Goal: Task Accomplishment & Management: Manage account settings

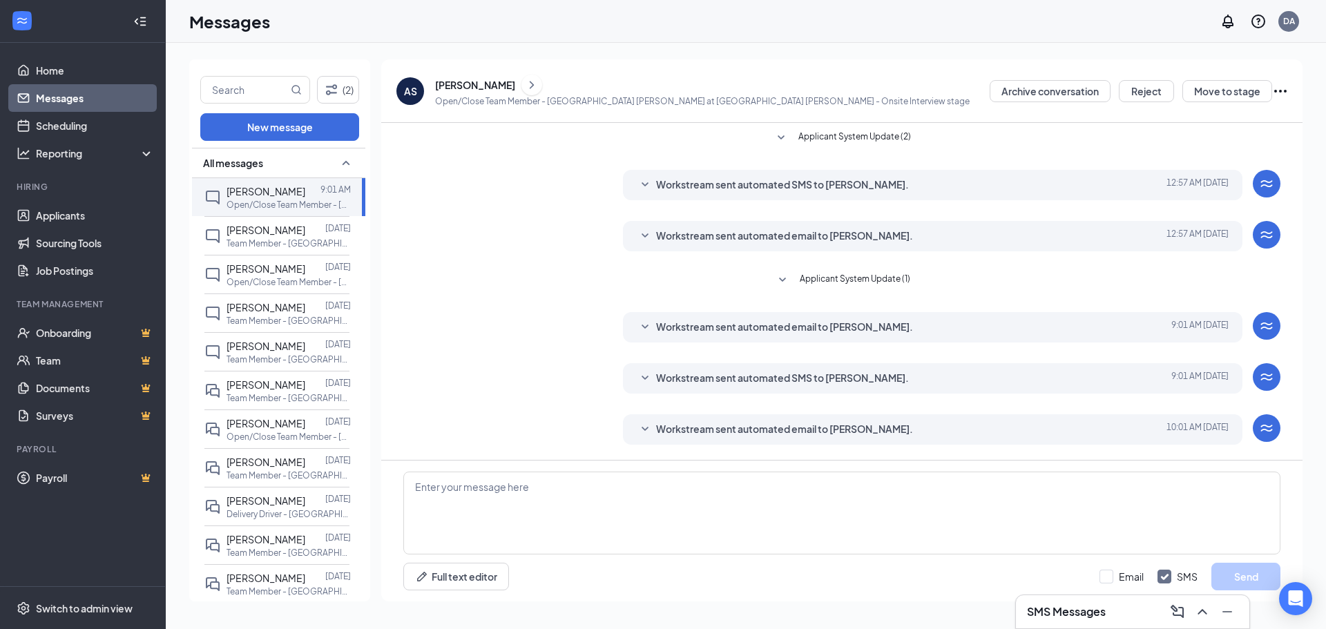
click at [458, 241] on div "Applicant System Update (2) Workstream sent automated SMS to [PERSON_NAME]. [DA…" at bounding box center [841, 316] width 877 height 387
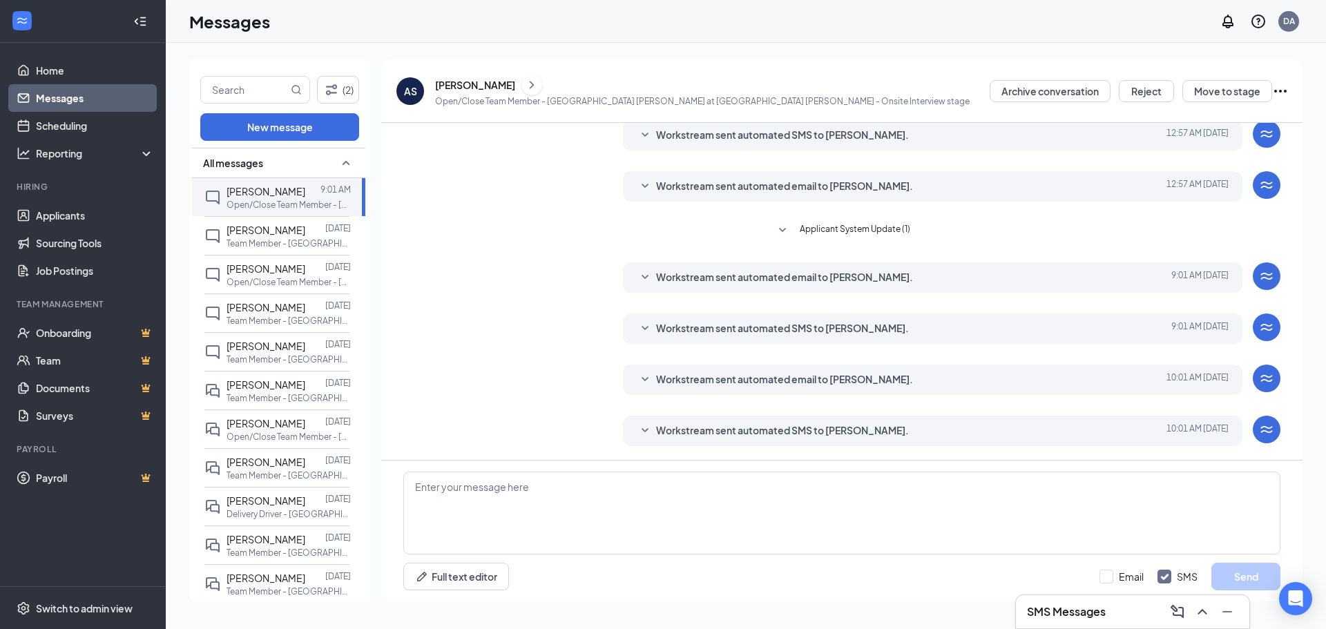
click at [534, 83] on icon "ChevronRight" at bounding box center [532, 85] width 14 height 17
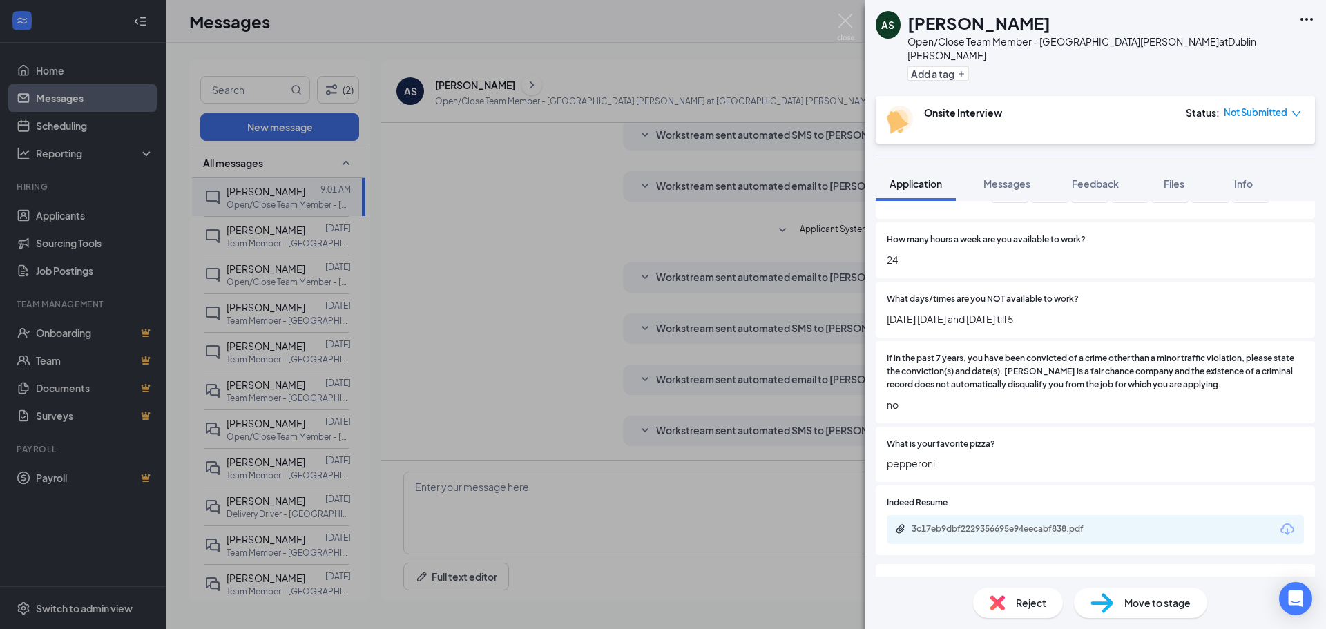
scroll to position [744, 0]
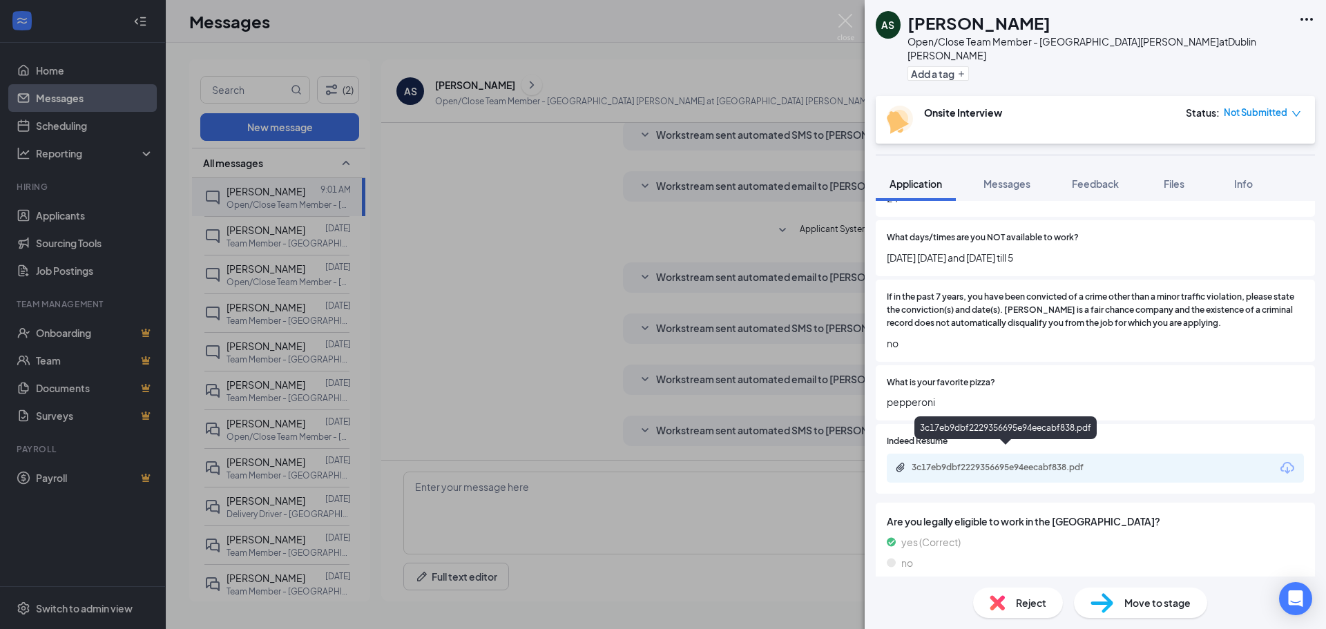
click at [1073, 462] on div "3c17eb9dbf2229356695e94eecabf838.pdf" at bounding box center [1007, 467] width 193 height 11
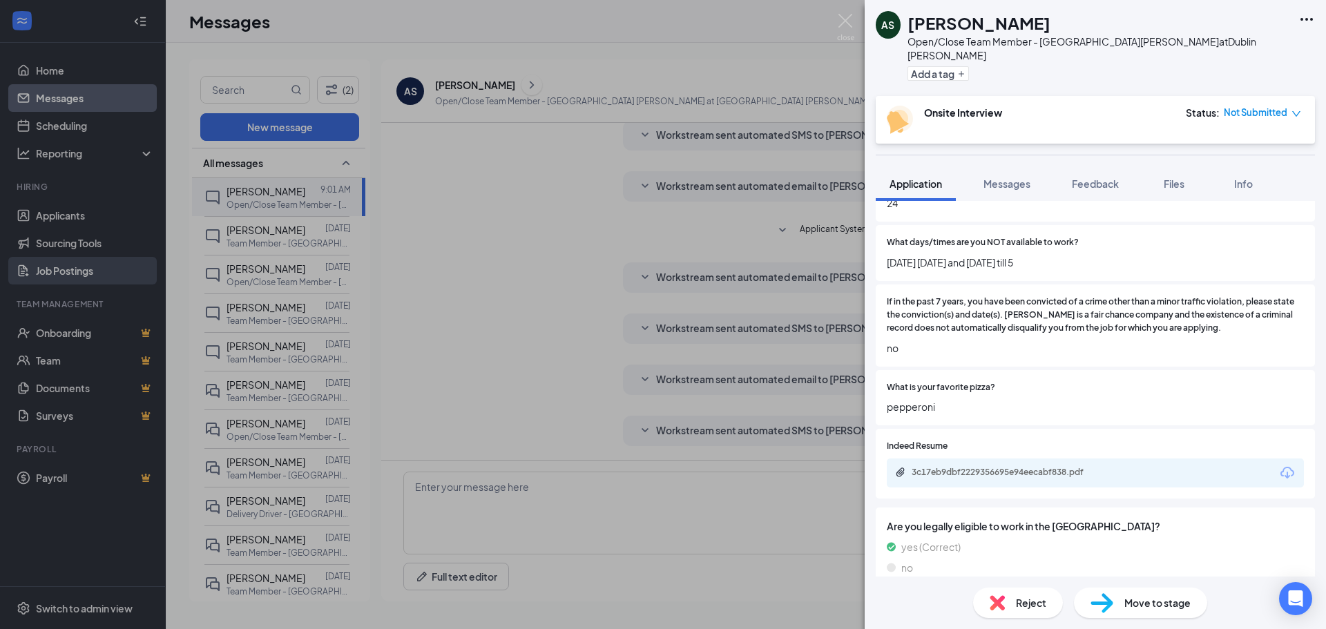
drag, startPoint x: 590, startPoint y: 243, endPoint x: 150, endPoint y: 280, distance: 442.1
click at [590, 243] on div "AS [PERSON_NAME] Open/Close Team Member - [GEOGRAPHIC_DATA] [PERSON_NAME] at [G…" at bounding box center [663, 314] width 1326 height 629
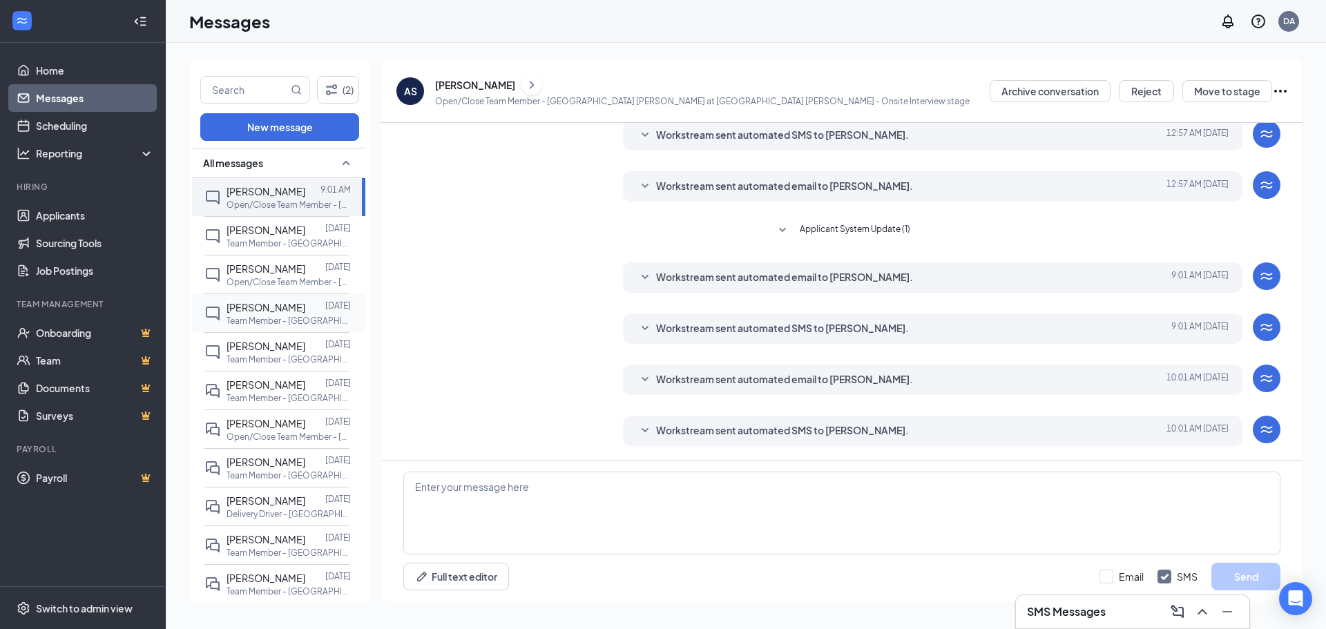
click at [297, 304] on span "[PERSON_NAME]" at bounding box center [265, 307] width 79 height 12
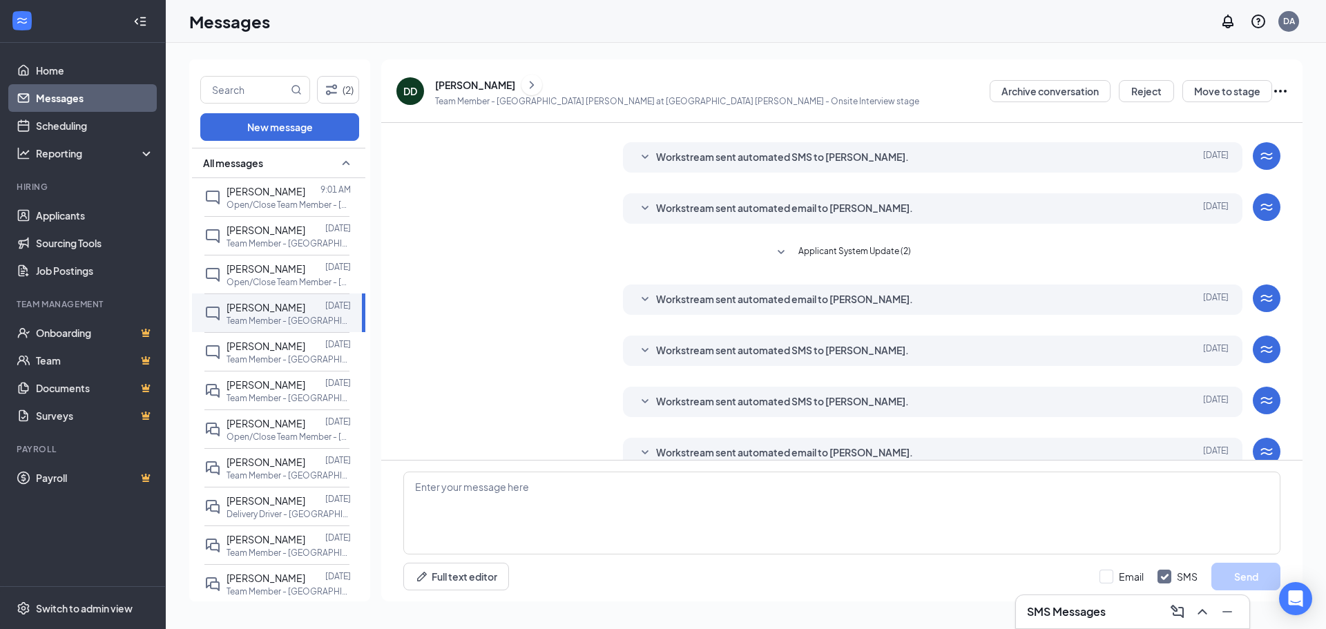
scroll to position [145, 0]
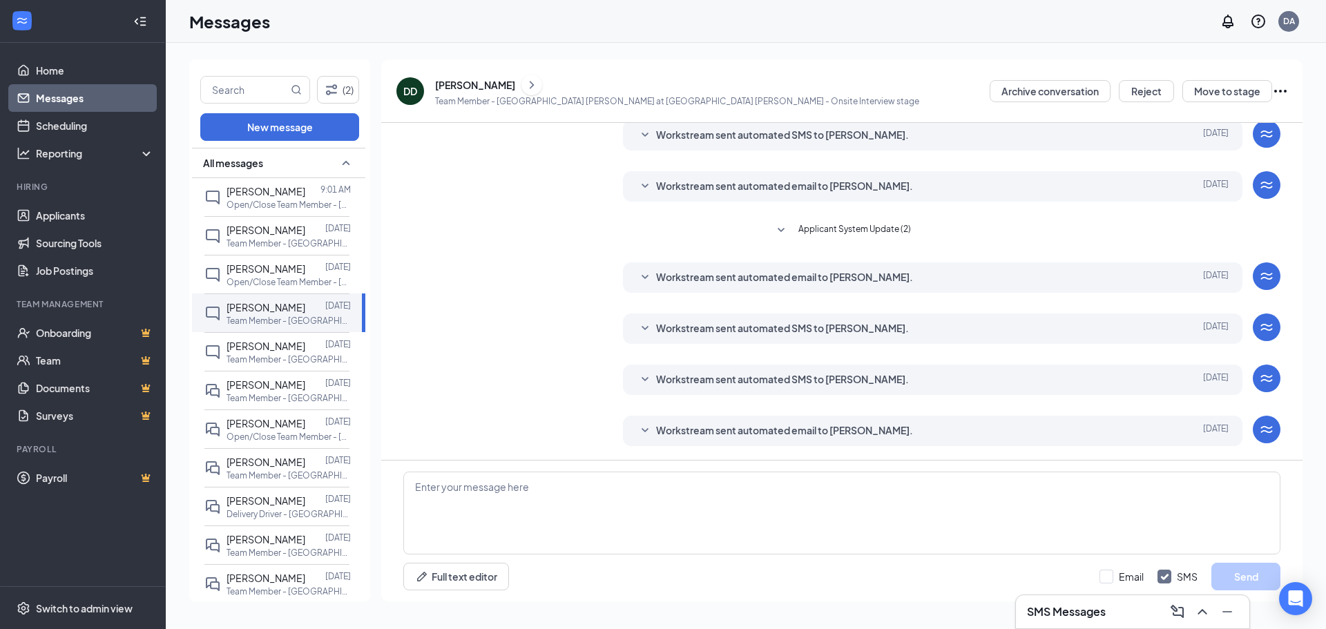
click at [490, 92] on div "[PERSON_NAME]" at bounding box center [677, 85] width 484 height 21
click at [490, 85] on div "[PERSON_NAME]" at bounding box center [475, 85] width 80 height 14
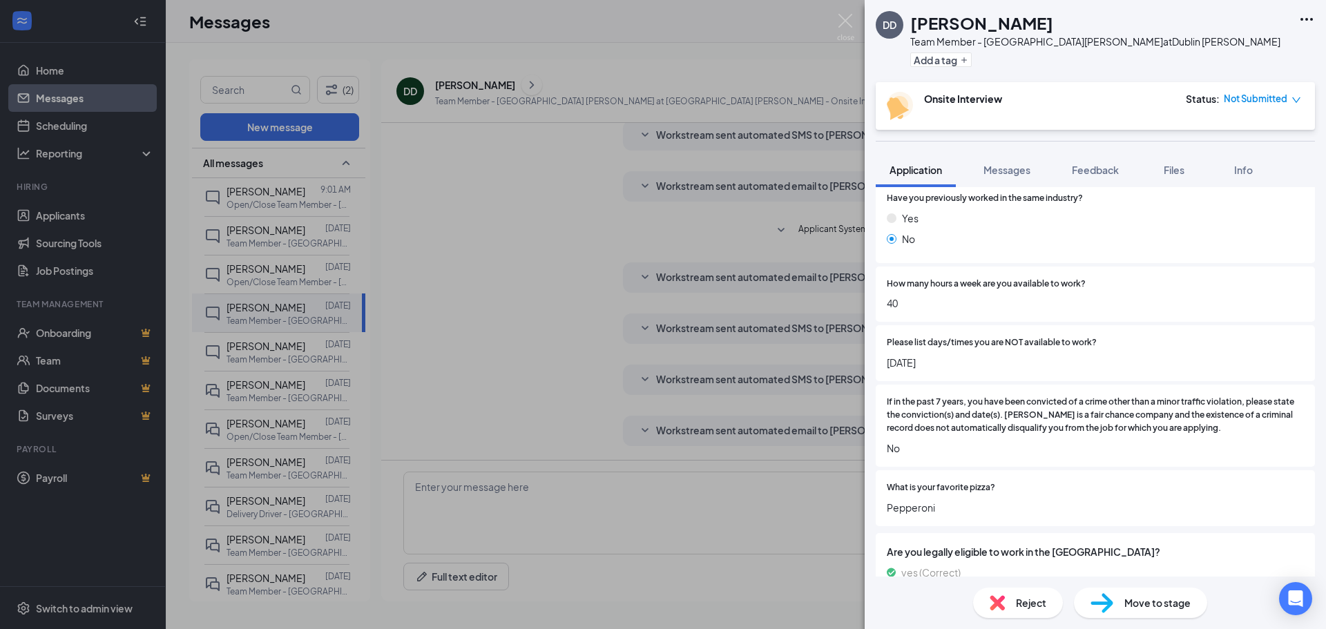
scroll to position [453, 0]
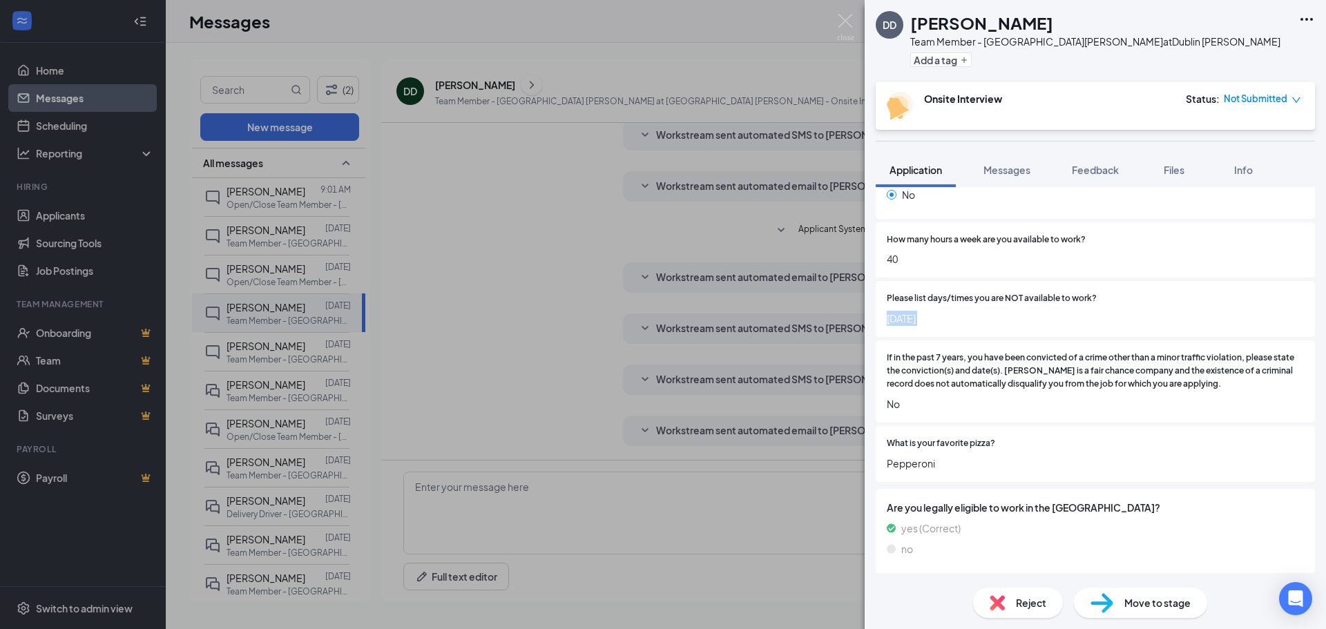
click at [523, 345] on div "[PERSON_NAME] [PERSON_NAME] Team Member - [GEOGRAPHIC_DATA] [PERSON_NAME] at [G…" at bounding box center [663, 314] width 1326 height 629
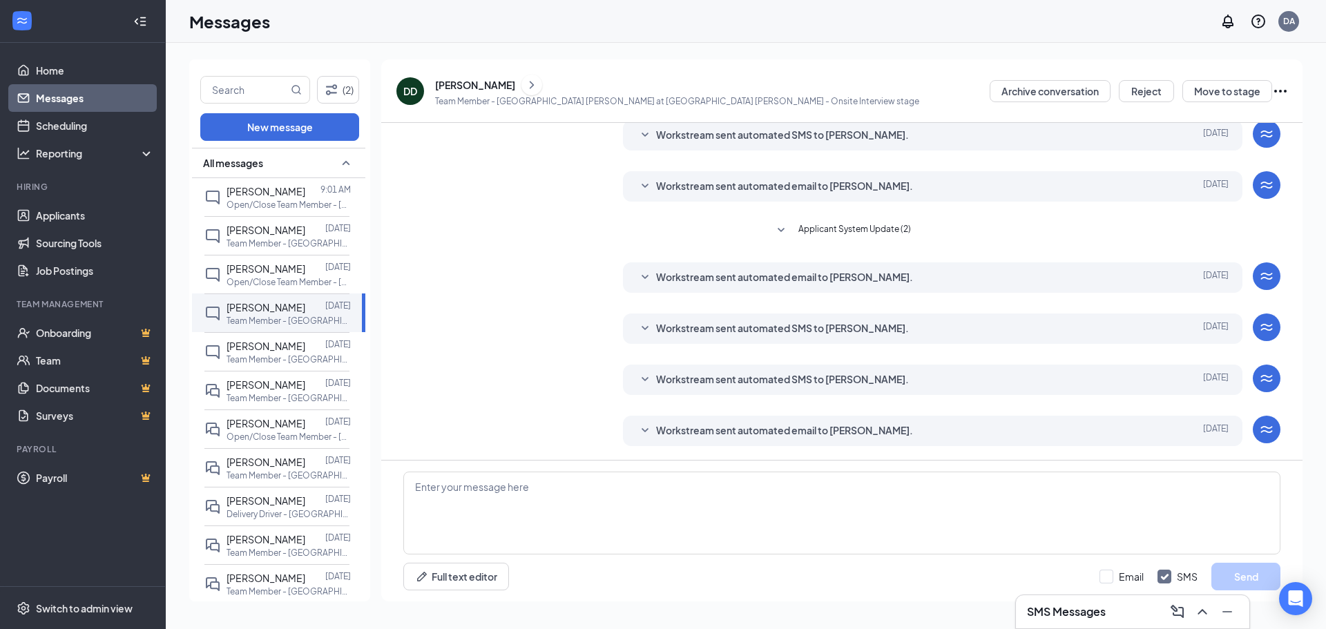
click at [717, 436] on span "Workstream sent automated email to [PERSON_NAME]." at bounding box center [784, 431] width 257 height 17
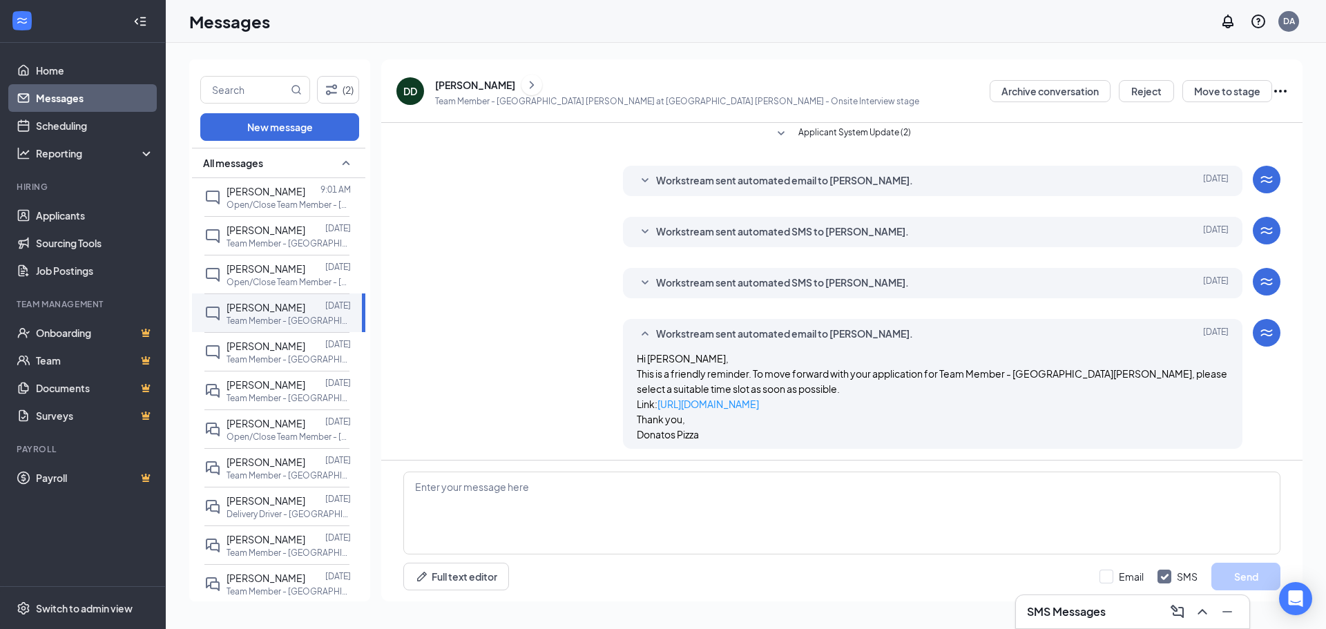
scroll to position [244, 0]
click at [459, 81] on div "[PERSON_NAME]" at bounding box center [475, 85] width 80 height 14
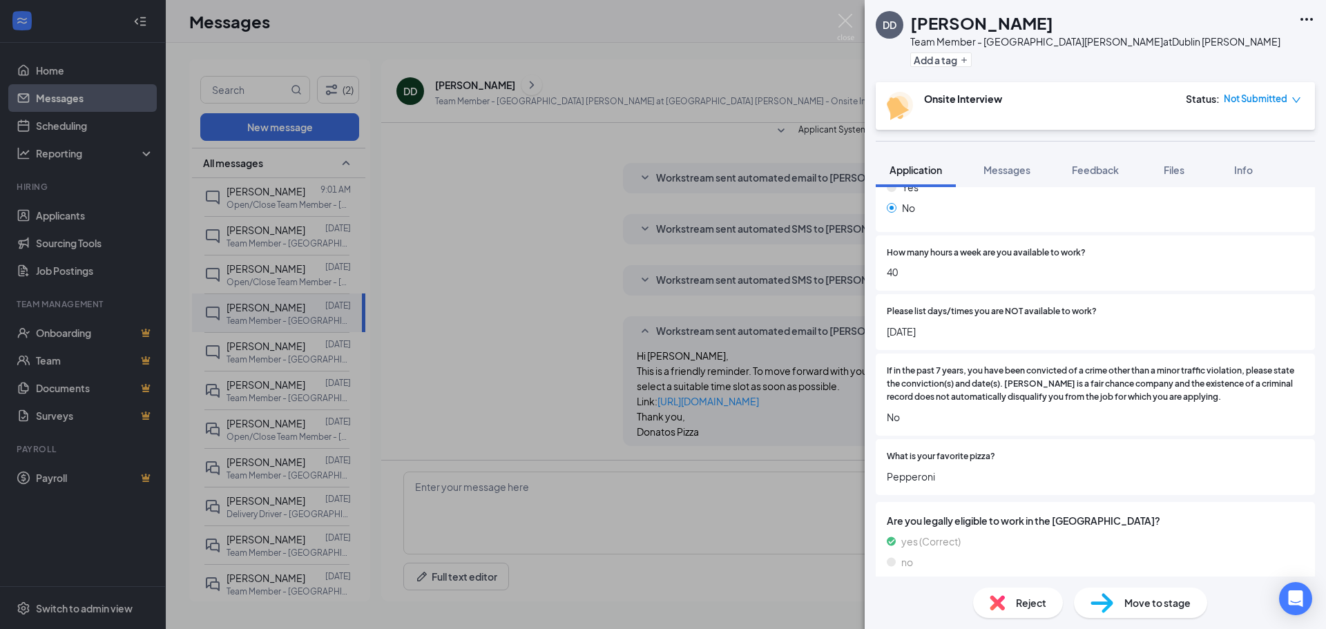
scroll to position [453, 0]
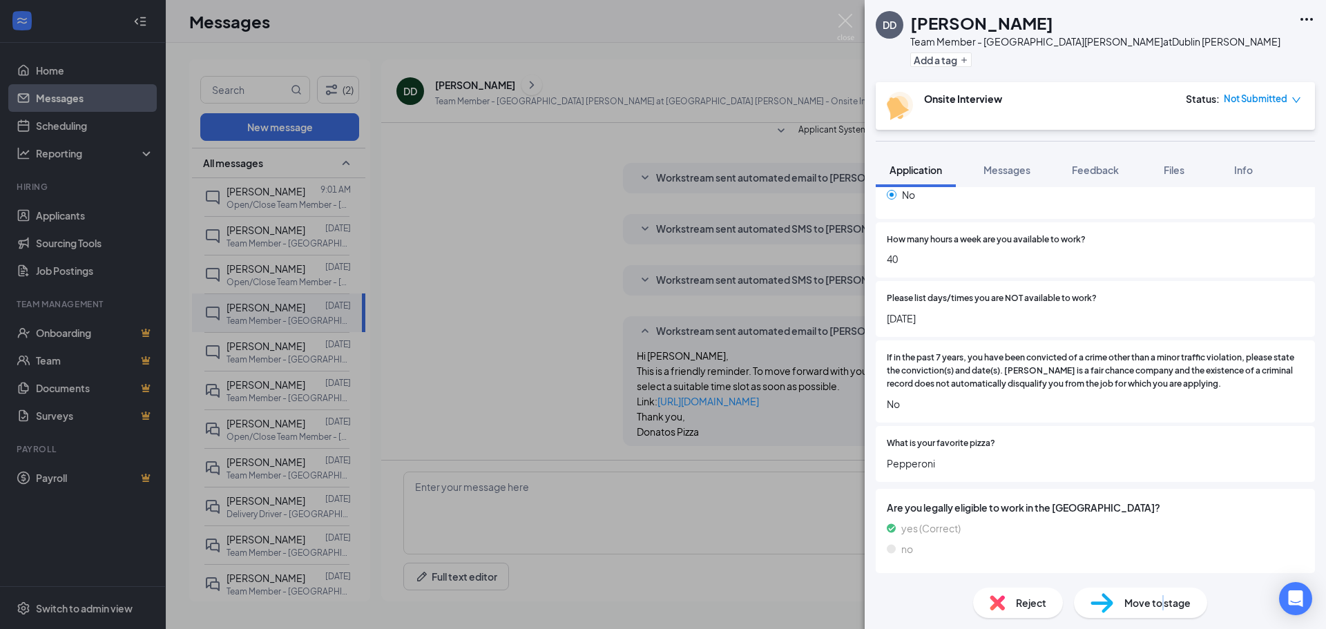
click at [1162, 603] on span "Move to stage" at bounding box center [1157, 602] width 66 height 15
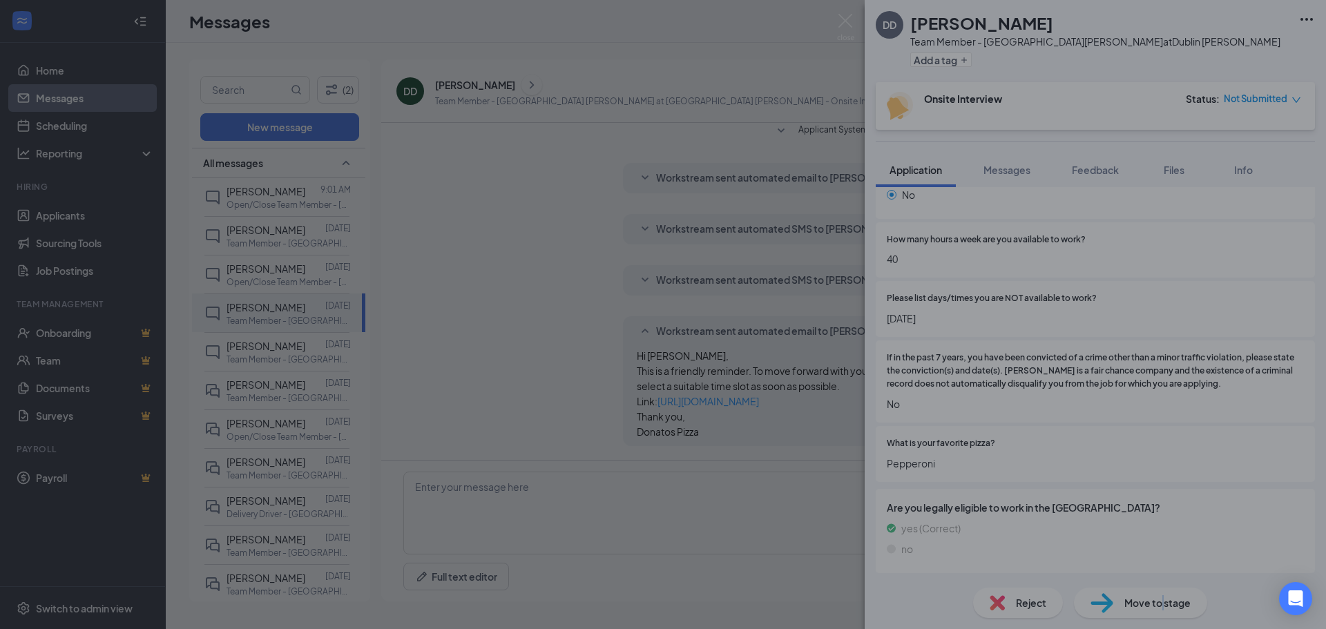
scroll to position [447, 0]
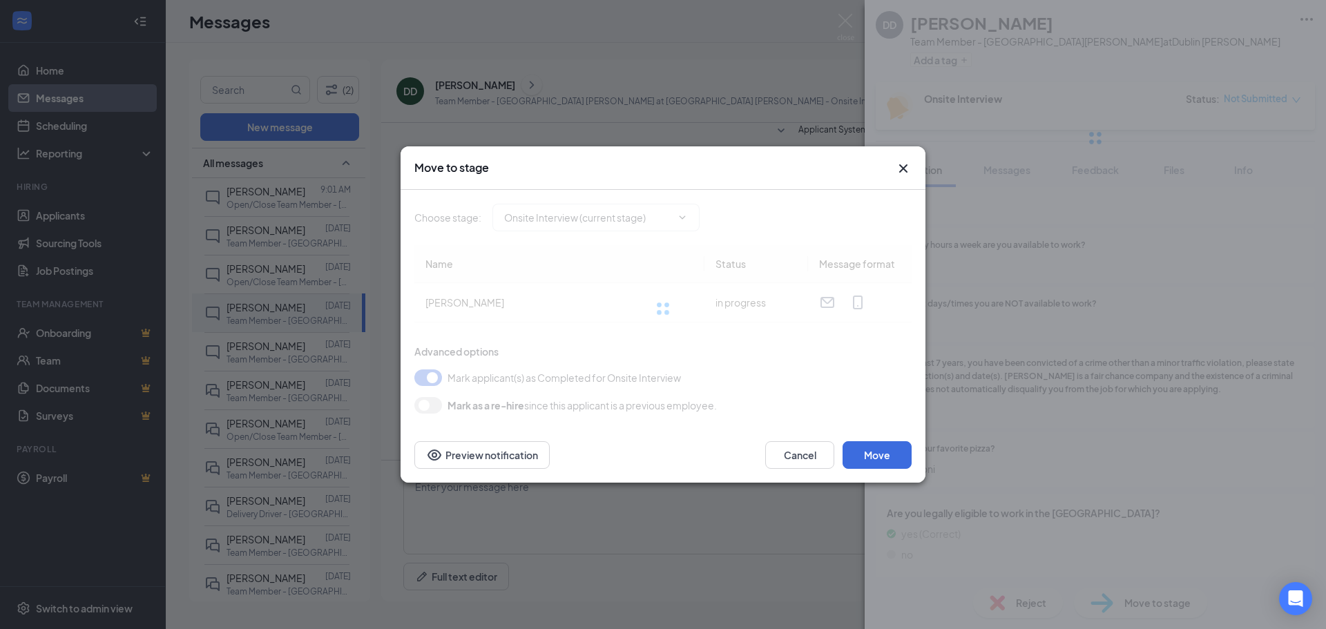
type input "Hiring Complete (final stage)"
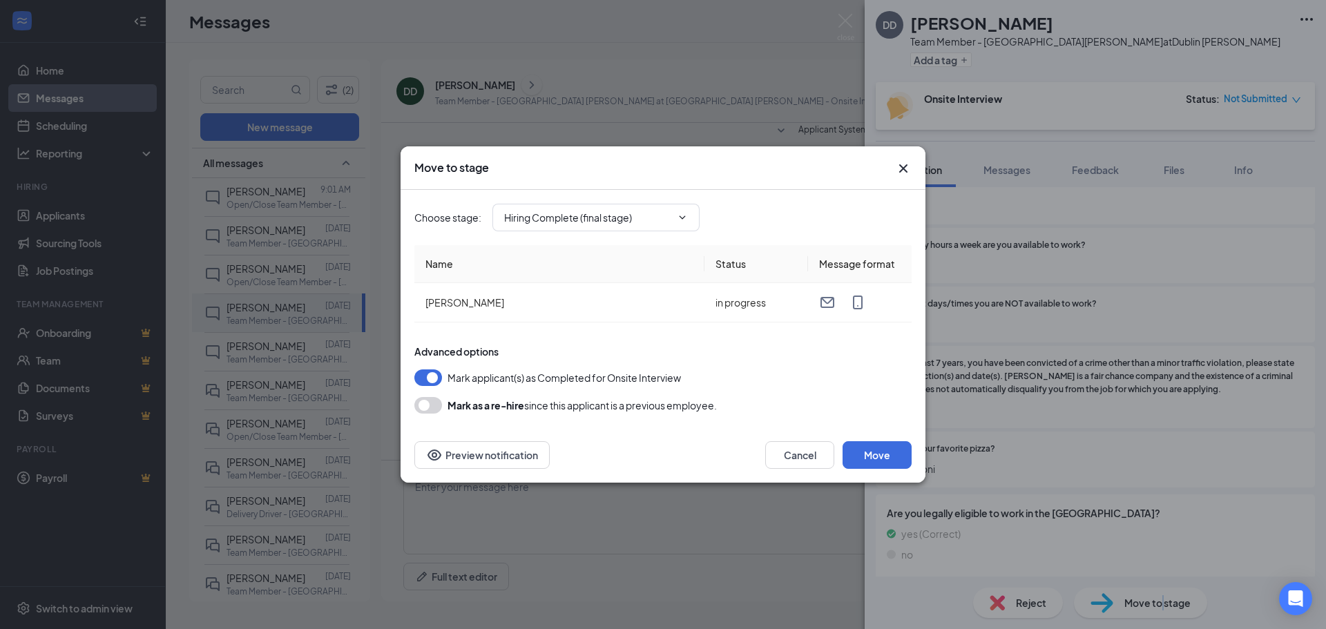
click at [902, 175] on icon "Cross" at bounding box center [903, 168] width 17 height 17
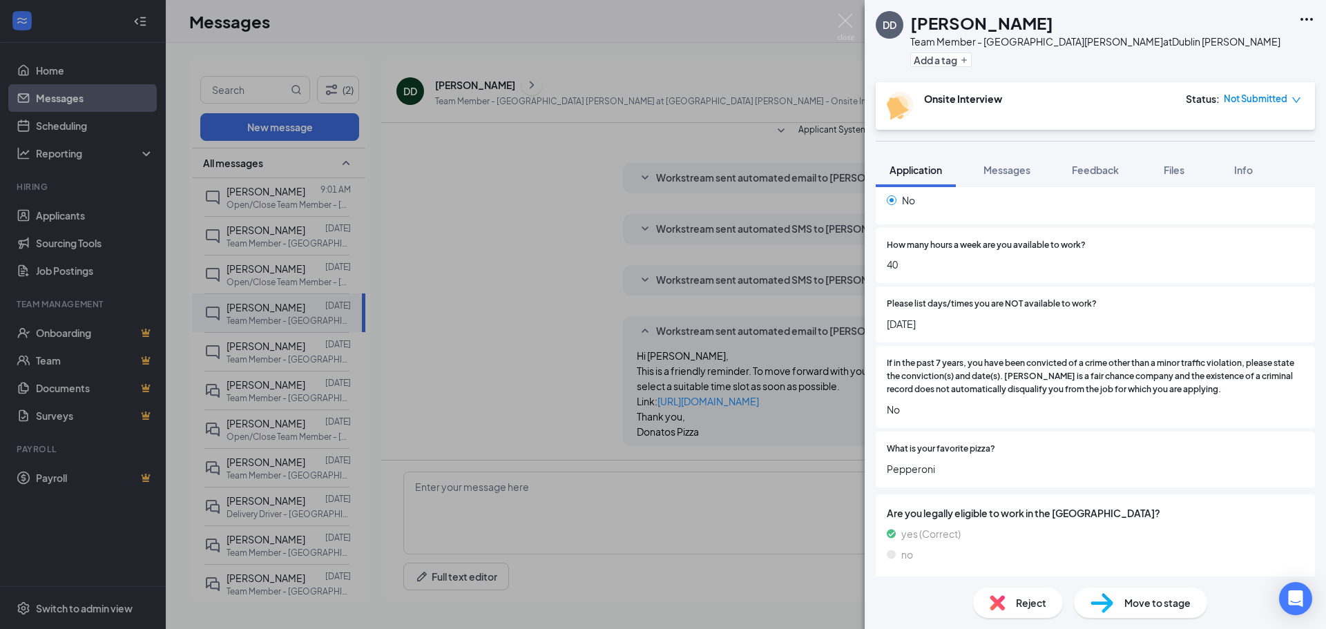
click at [631, 357] on div "[PERSON_NAME] [PERSON_NAME] Team Member - [GEOGRAPHIC_DATA] [PERSON_NAME] at [G…" at bounding box center [663, 314] width 1326 height 629
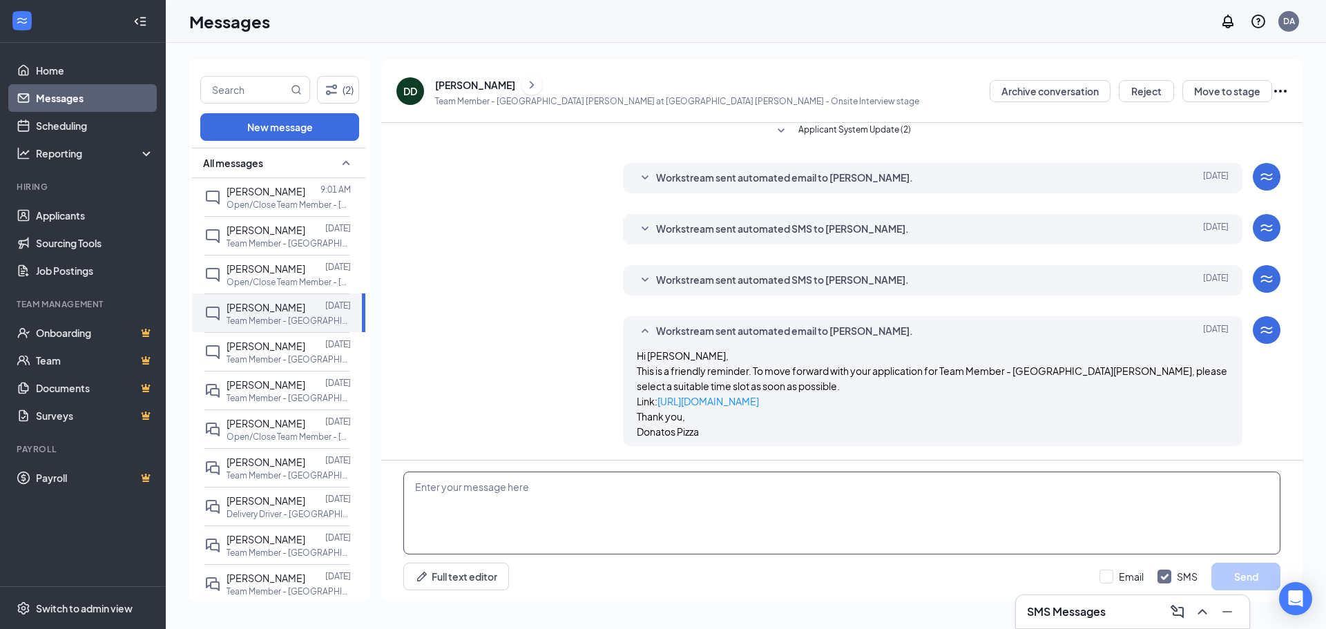
click at [660, 484] on textarea at bounding box center [841, 513] width 877 height 83
click at [492, 86] on div "[PERSON_NAME]" at bounding box center [475, 85] width 80 height 14
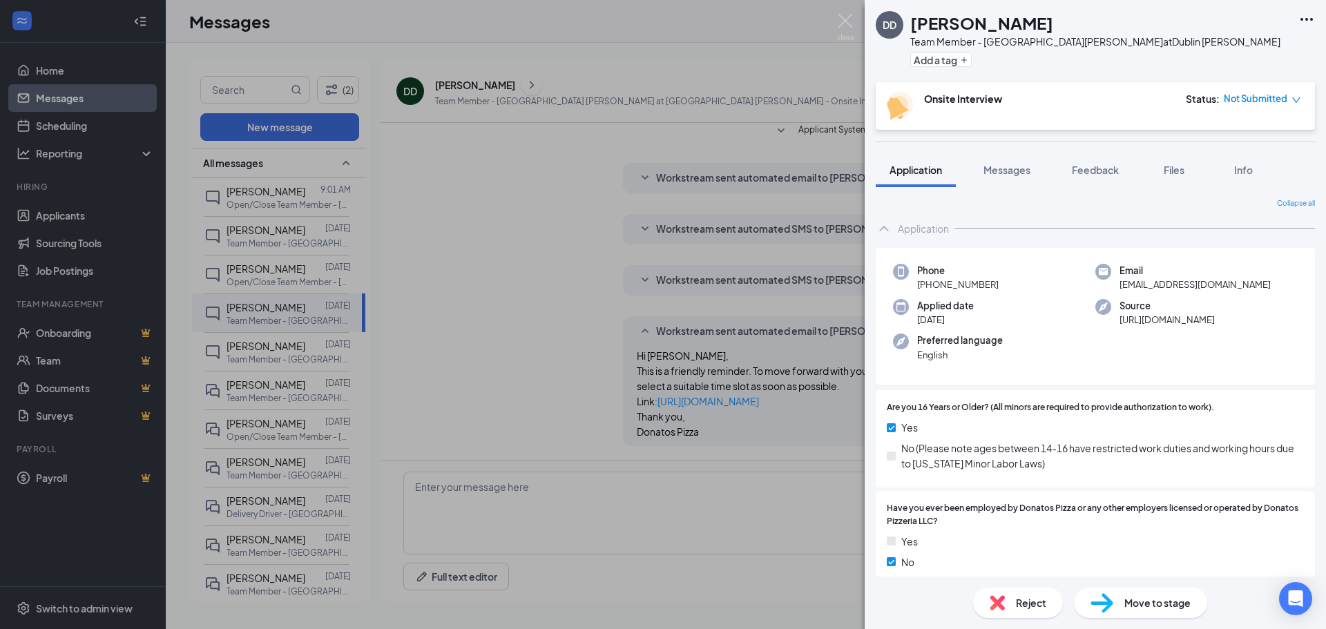
click at [1034, 615] on div "Reject" at bounding box center [1018, 603] width 90 height 30
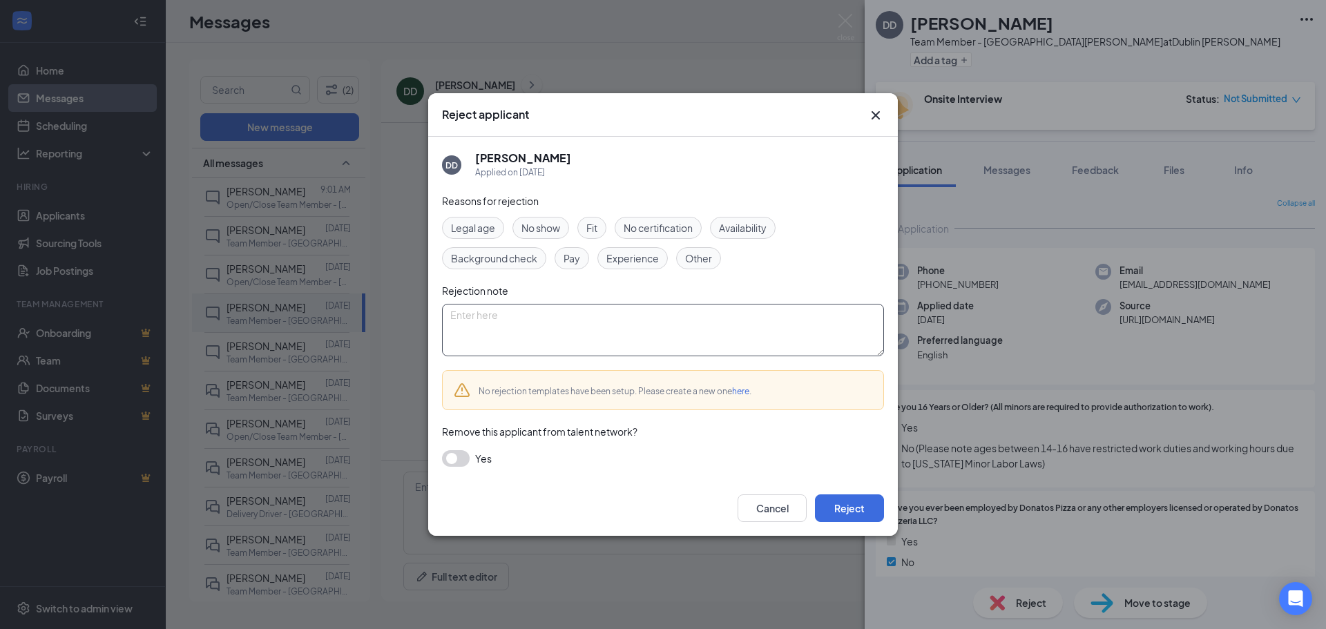
click at [662, 348] on textarea at bounding box center [663, 330] width 442 height 52
type textarea "Did not schedule interview. No communication on applicant's part."
click at [852, 504] on button "Reject" at bounding box center [849, 508] width 69 height 28
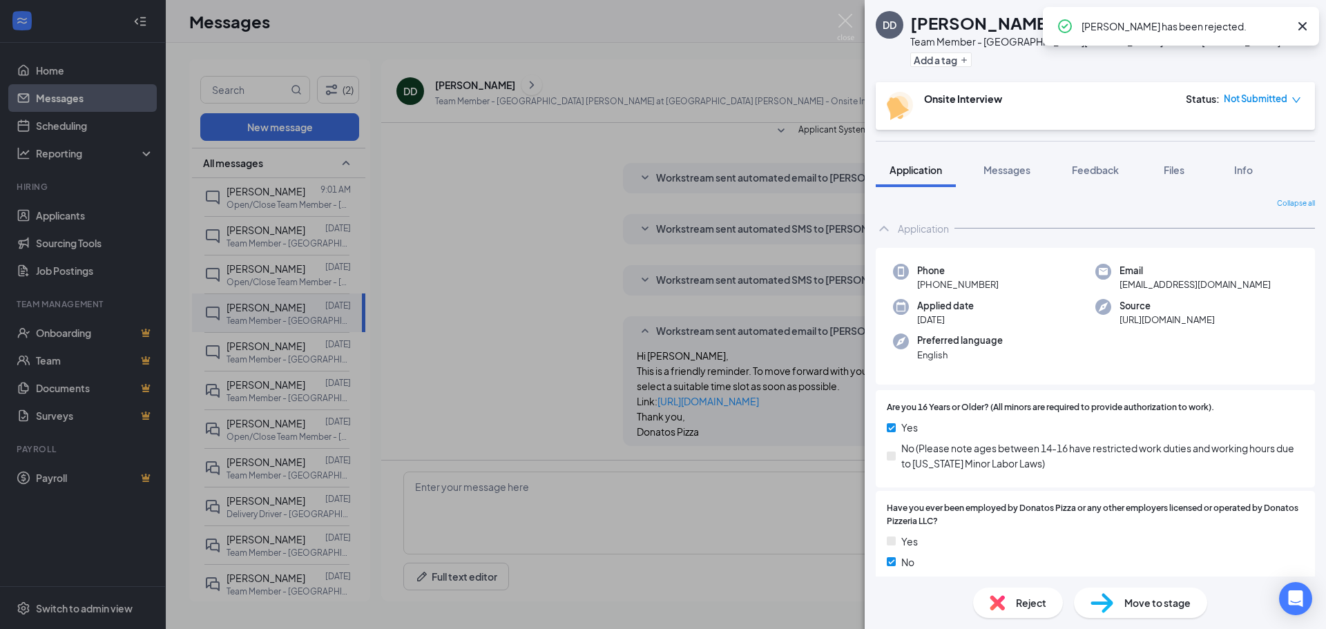
drag, startPoint x: 541, startPoint y: 354, endPoint x: 504, endPoint y: 356, distance: 37.3
click at [539, 354] on div "[PERSON_NAME] [PERSON_NAME] Team Member - [GEOGRAPHIC_DATA] [PERSON_NAME] at [G…" at bounding box center [663, 314] width 1326 height 629
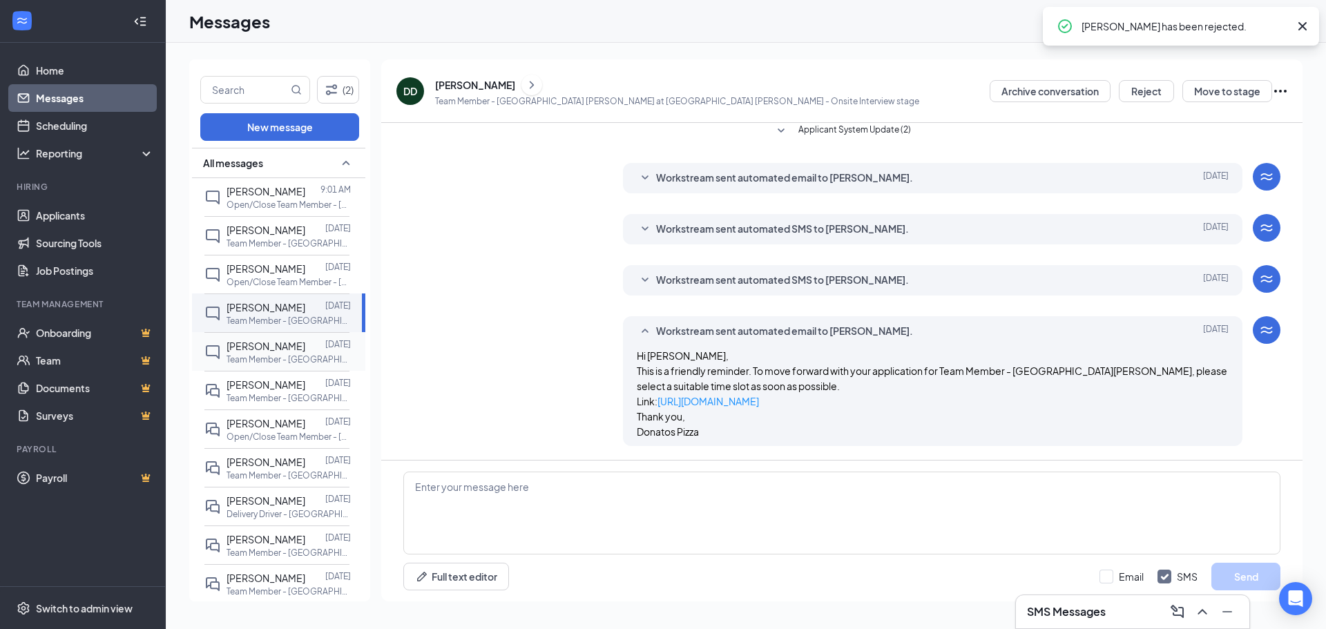
click at [259, 351] on span "[PERSON_NAME]" at bounding box center [265, 346] width 79 height 12
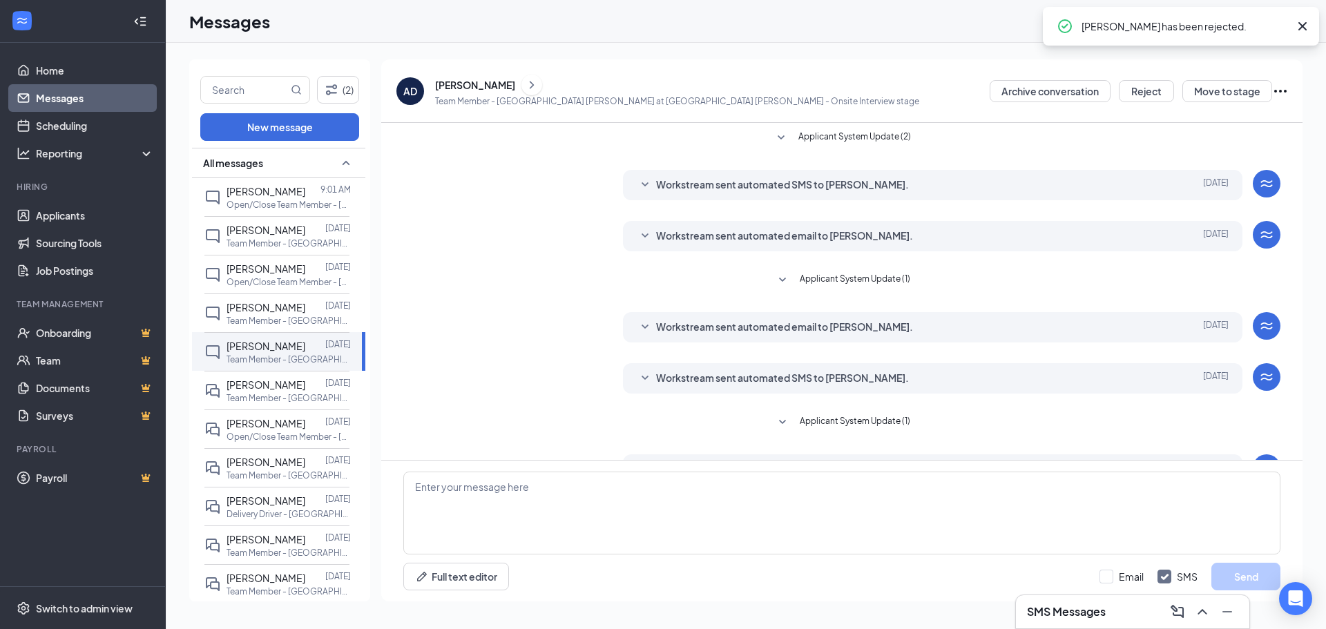
scroll to position [90, 0]
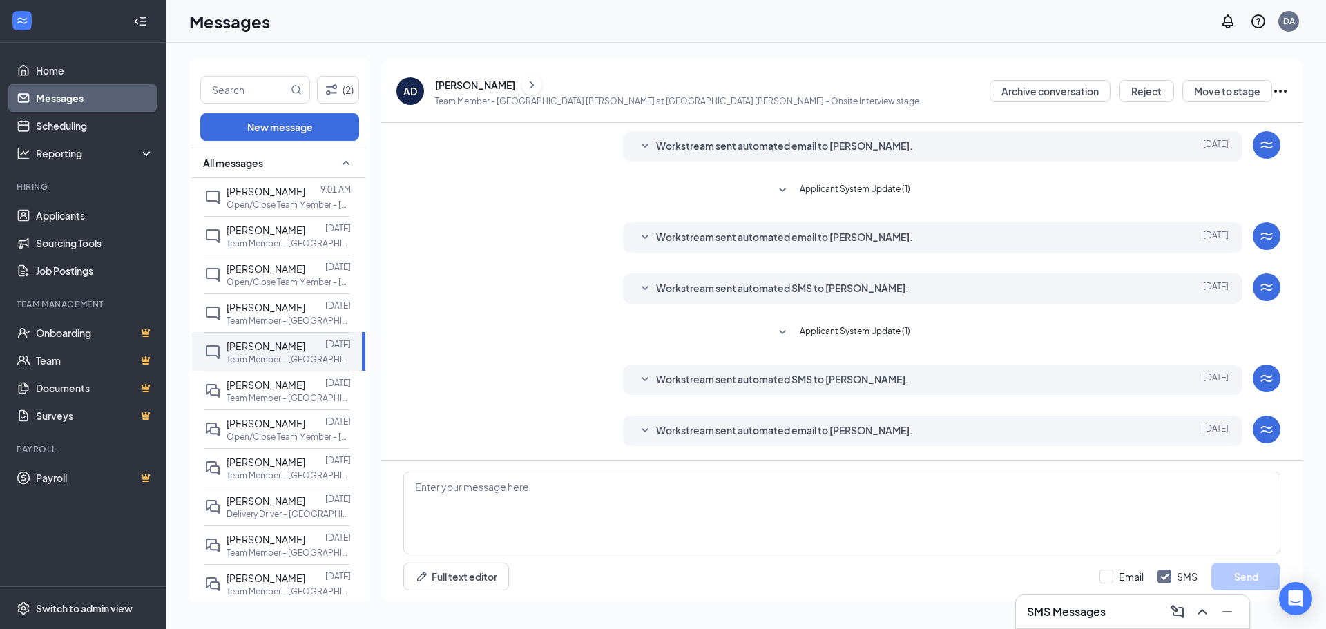
click at [829, 418] on div "Workstream sent automated email to [PERSON_NAME]. [DATE] Hi [PERSON_NAME], Cong…" at bounding box center [933, 431] width 620 height 30
click at [835, 430] on span "Workstream sent automated email to [PERSON_NAME]." at bounding box center [784, 431] width 257 height 17
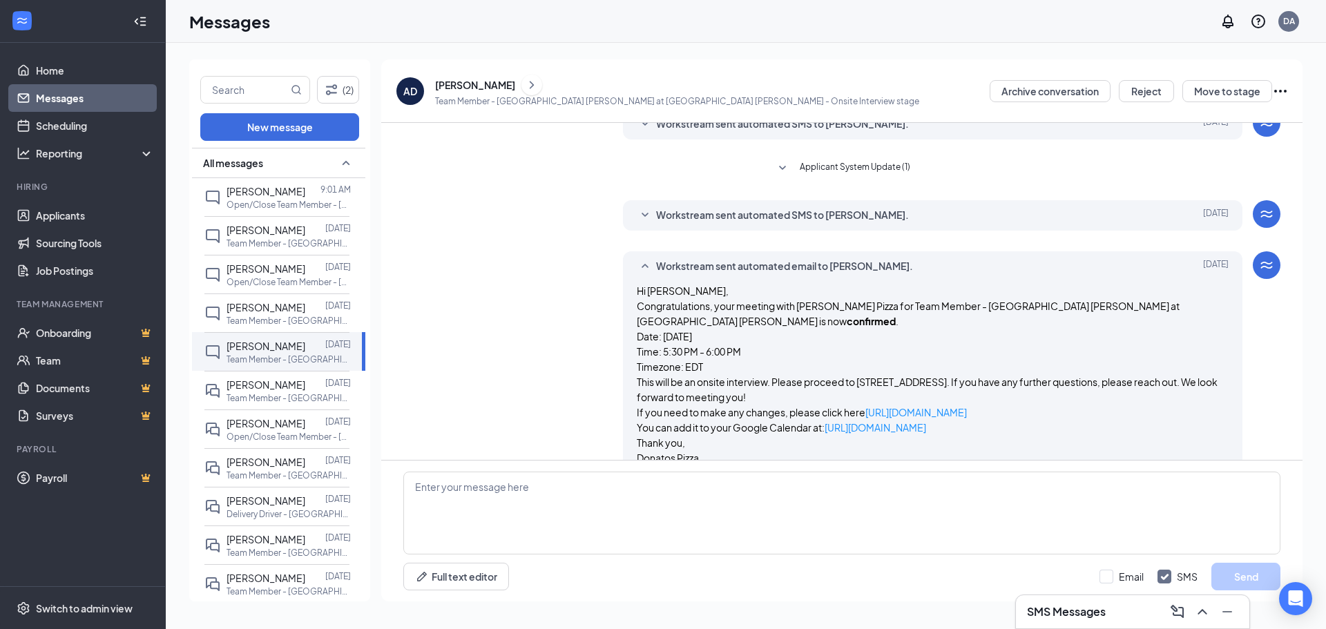
scroll to position [265, 0]
